Goal: Task Accomplishment & Management: Use online tool/utility

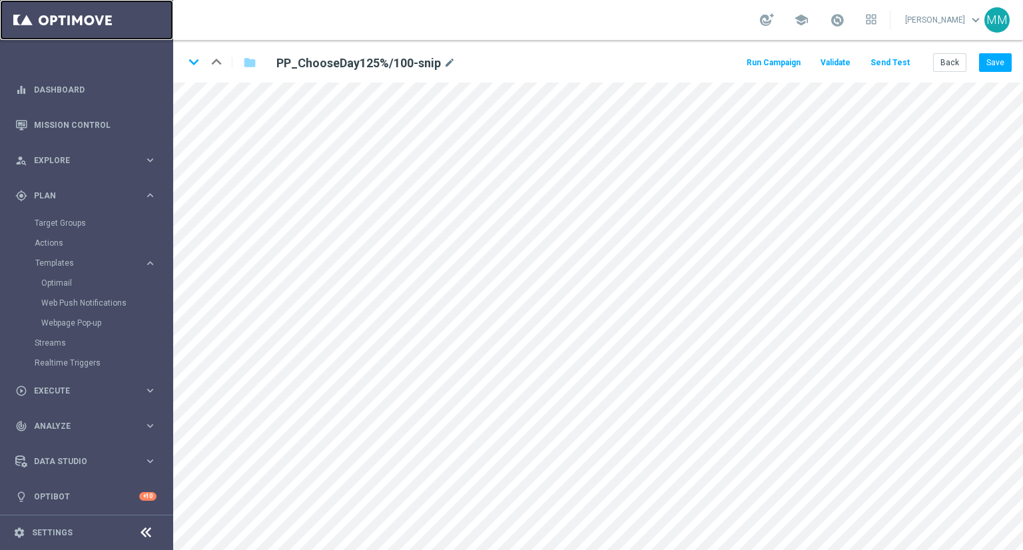
click at [89, 24] on link at bounding box center [86, 20] width 173 height 40
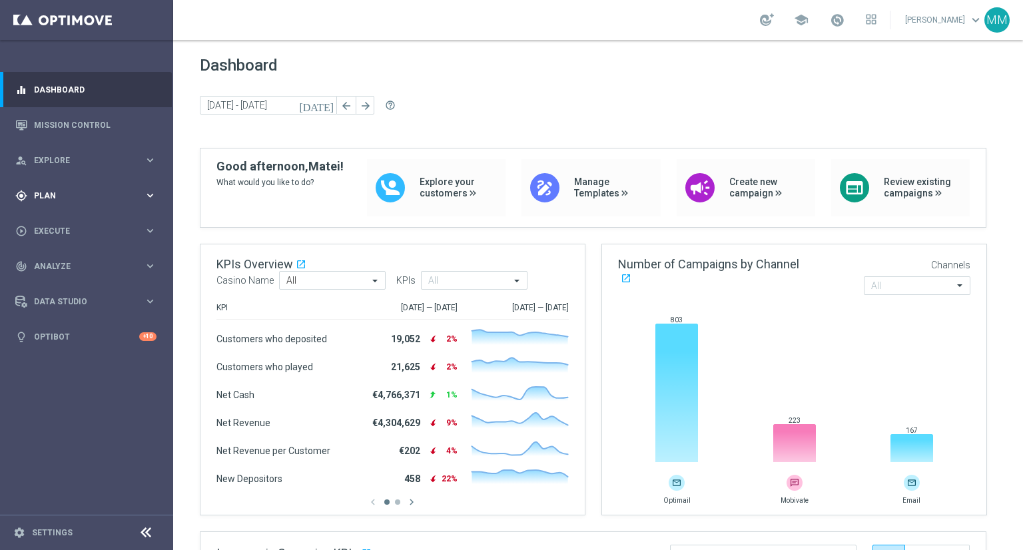
click at [147, 191] on icon "keyboard_arrow_right" at bounding box center [150, 195] width 13 height 13
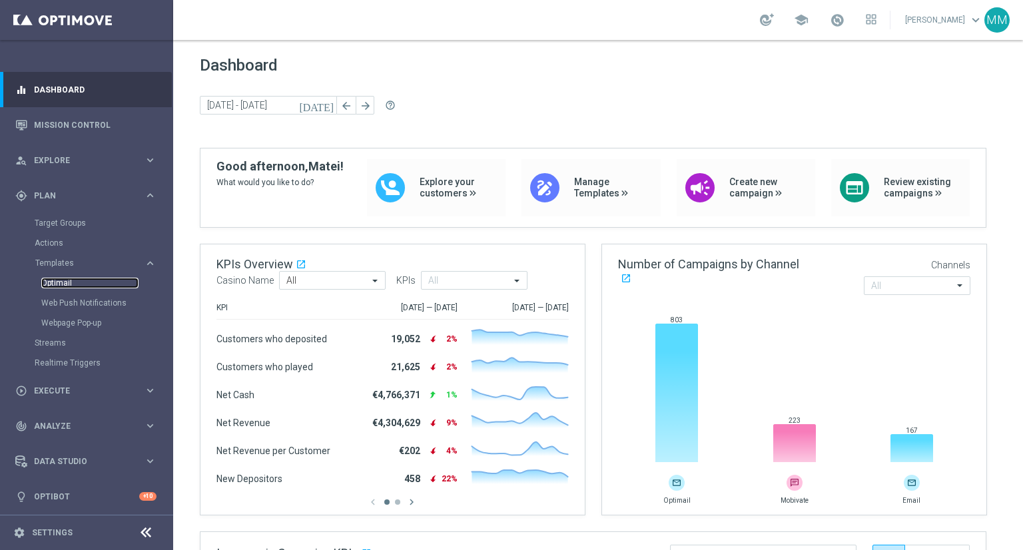
click at [49, 281] on link "Optimail" at bounding box center [89, 283] width 97 height 11
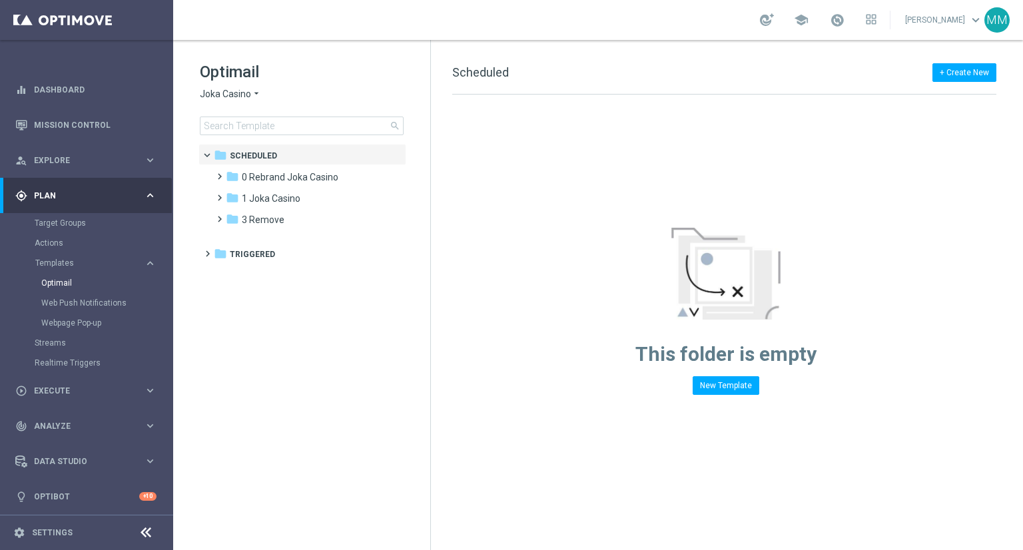
click at [232, 95] on span "Joka Casino" at bounding box center [225, 94] width 51 height 13
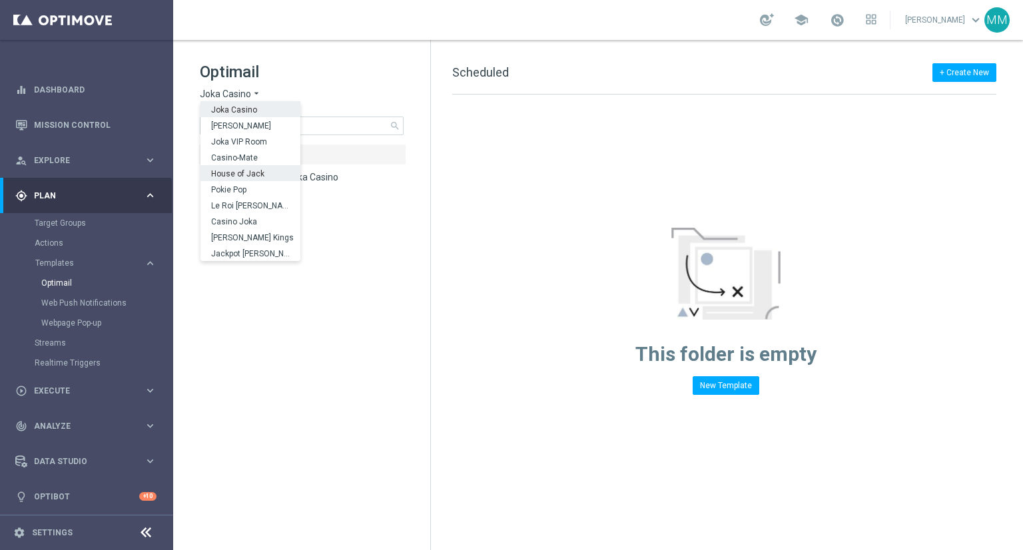
click at [0, 0] on span "House of Jack" at bounding box center [0, 0] width 0 height 0
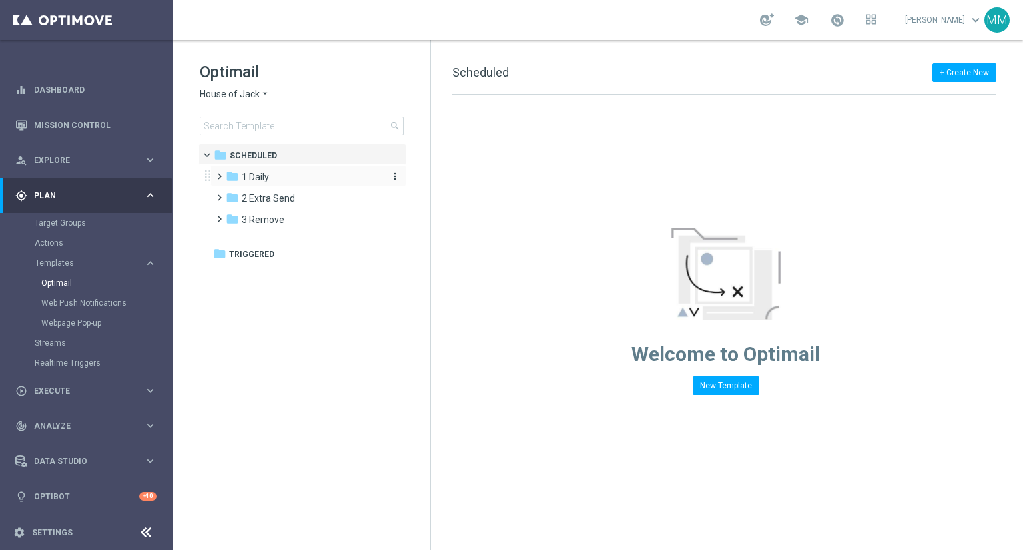
click at [264, 178] on span "1 Daily" at bounding box center [255, 177] width 27 height 12
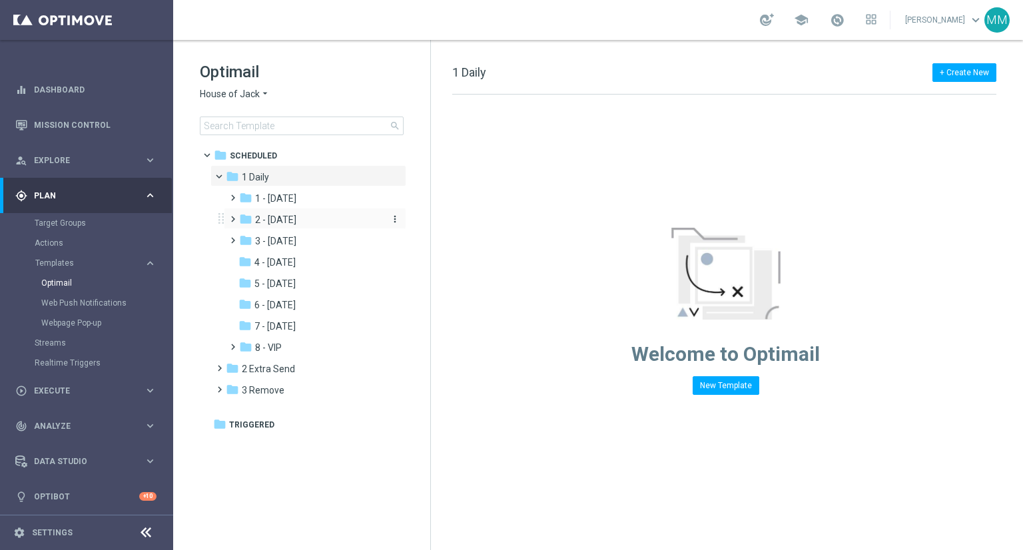
click at [292, 219] on span "2 - [DATE]" at bounding box center [275, 220] width 41 height 12
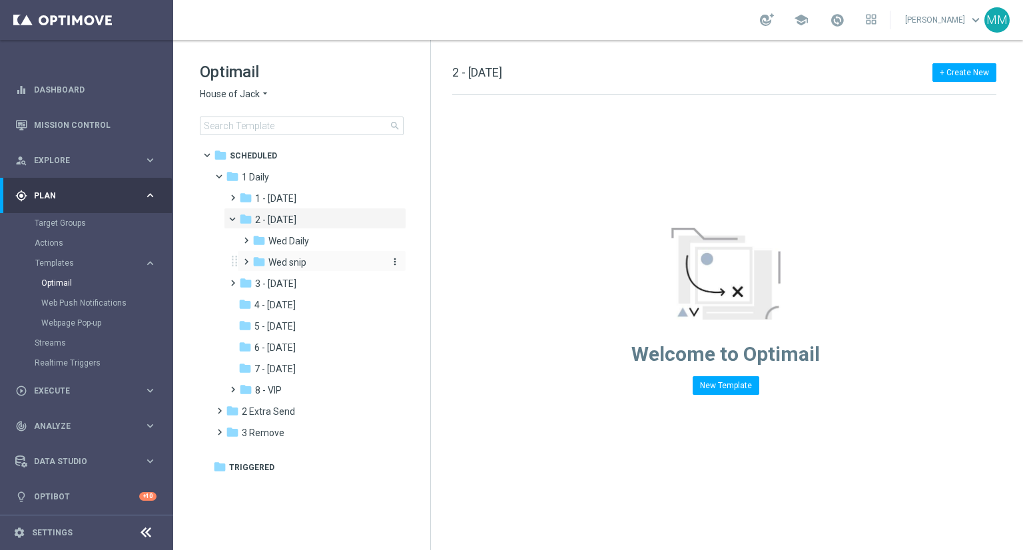
click at [294, 258] on span "Wed snip" at bounding box center [287, 262] width 38 height 12
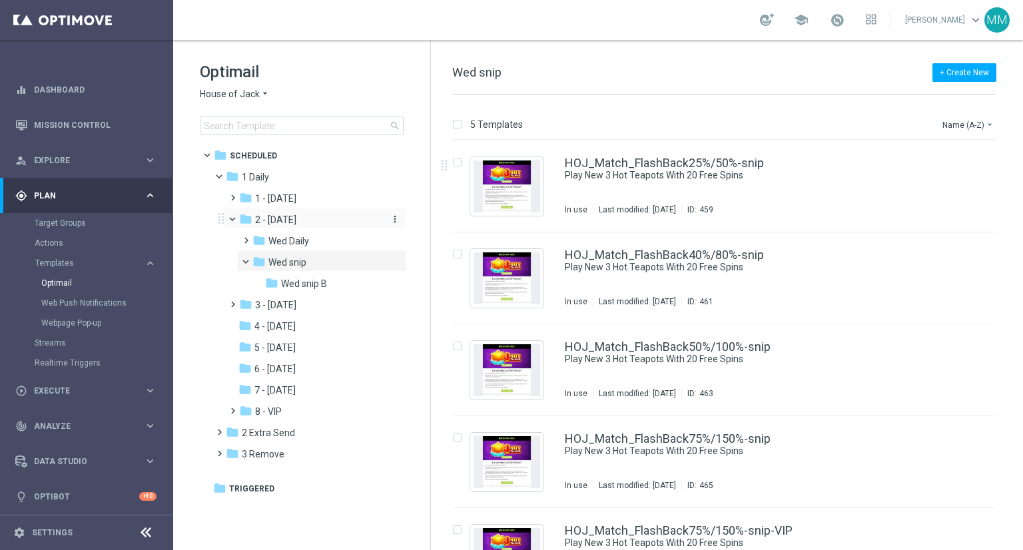
click at [238, 219] on div "folder 2 - [DATE] more_vert" at bounding box center [315, 218] width 183 height 21
click at [236, 219] on span at bounding box center [238, 216] width 5 height 6
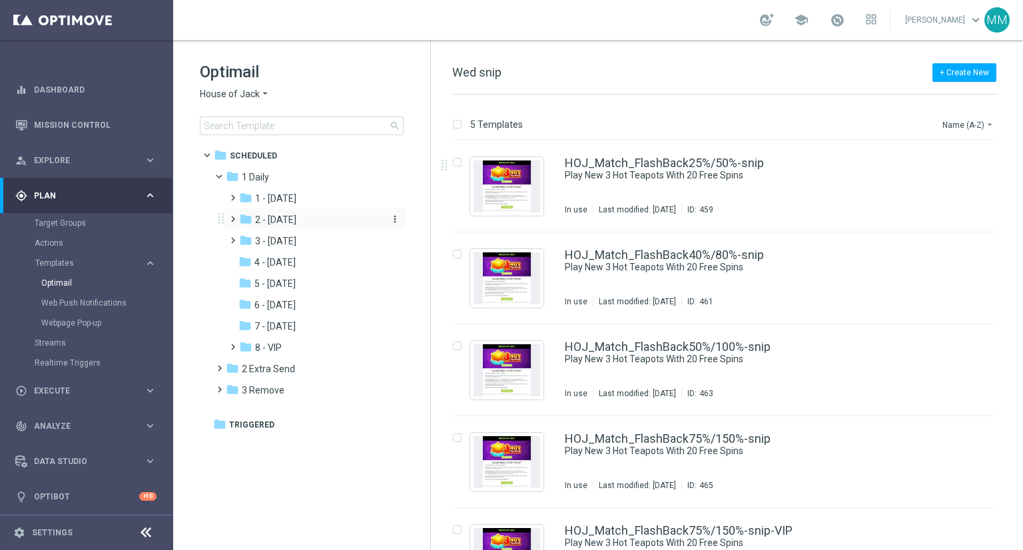
click at [316, 220] on div "folder 2 - [DATE]" at bounding box center [310, 219] width 142 height 15
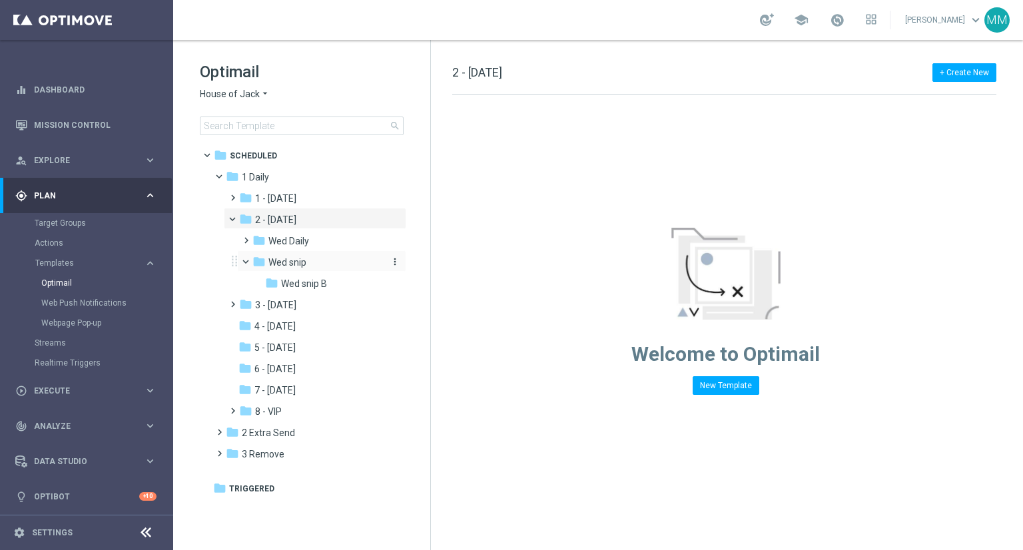
click at [282, 262] on span "Wed snip" at bounding box center [287, 262] width 38 height 12
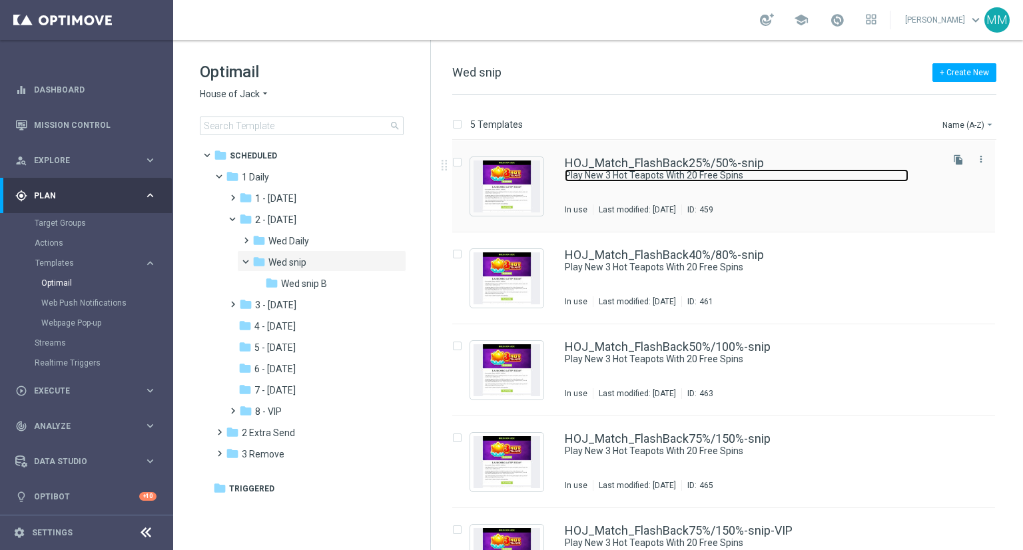
click at [684, 171] on link "Play New 3 Hot Teapots With 20 Free Spins" at bounding box center [737, 175] width 344 height 13
